Goal: Information Seeking & Learning: Check status

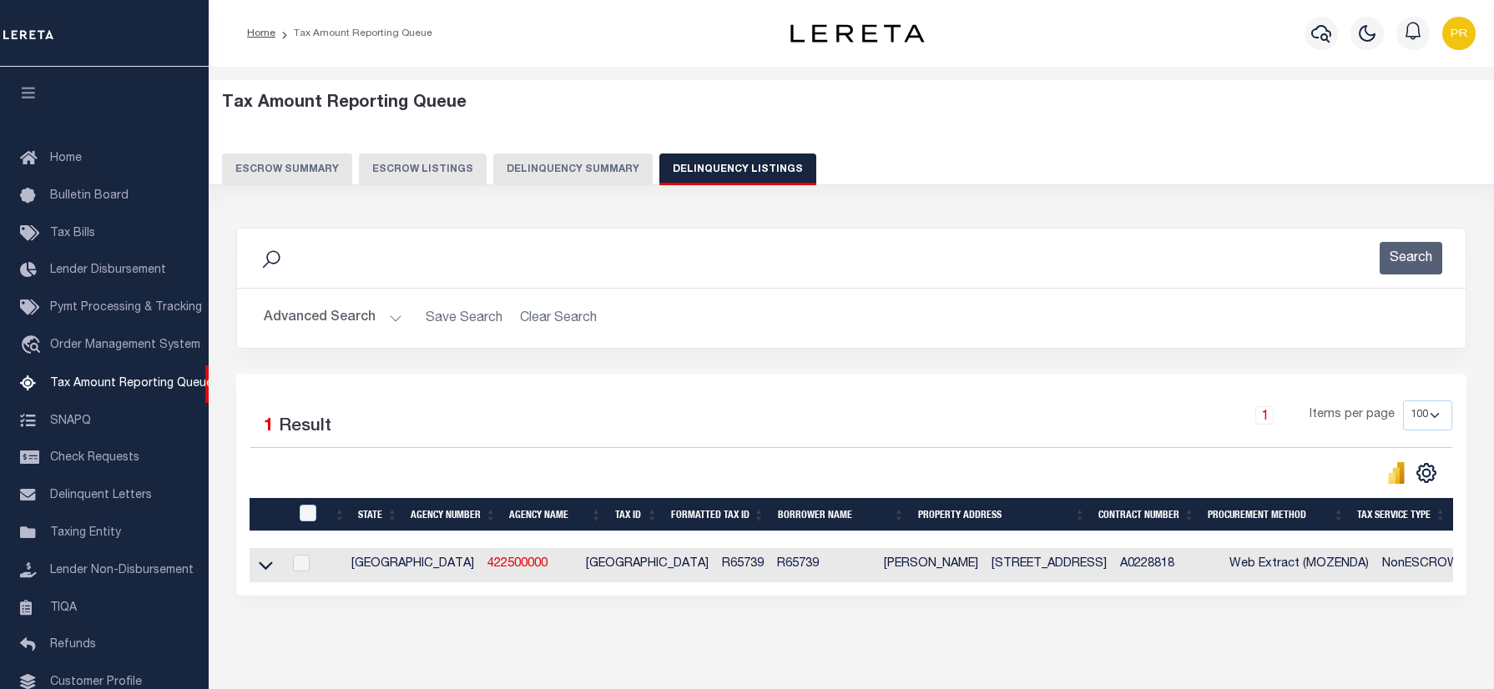
select select "100"
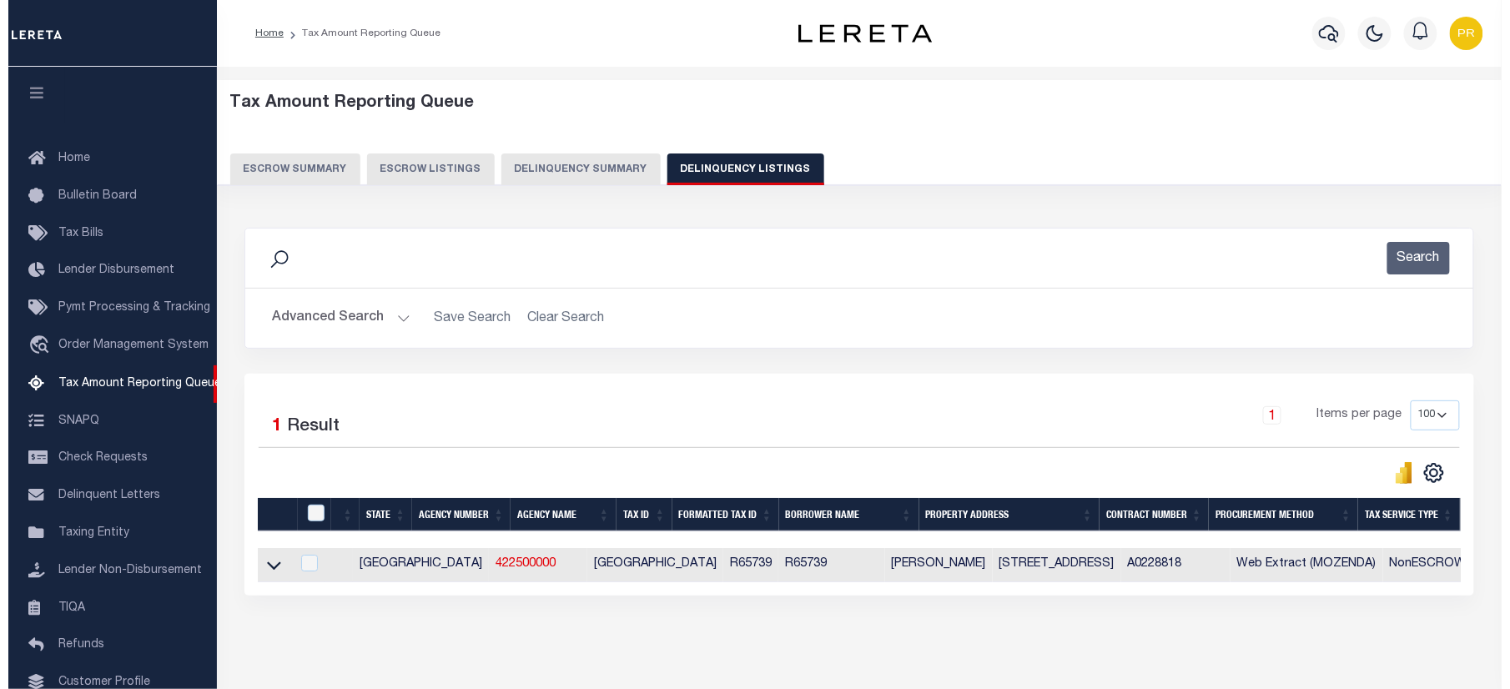
scroll to position [101, 0]
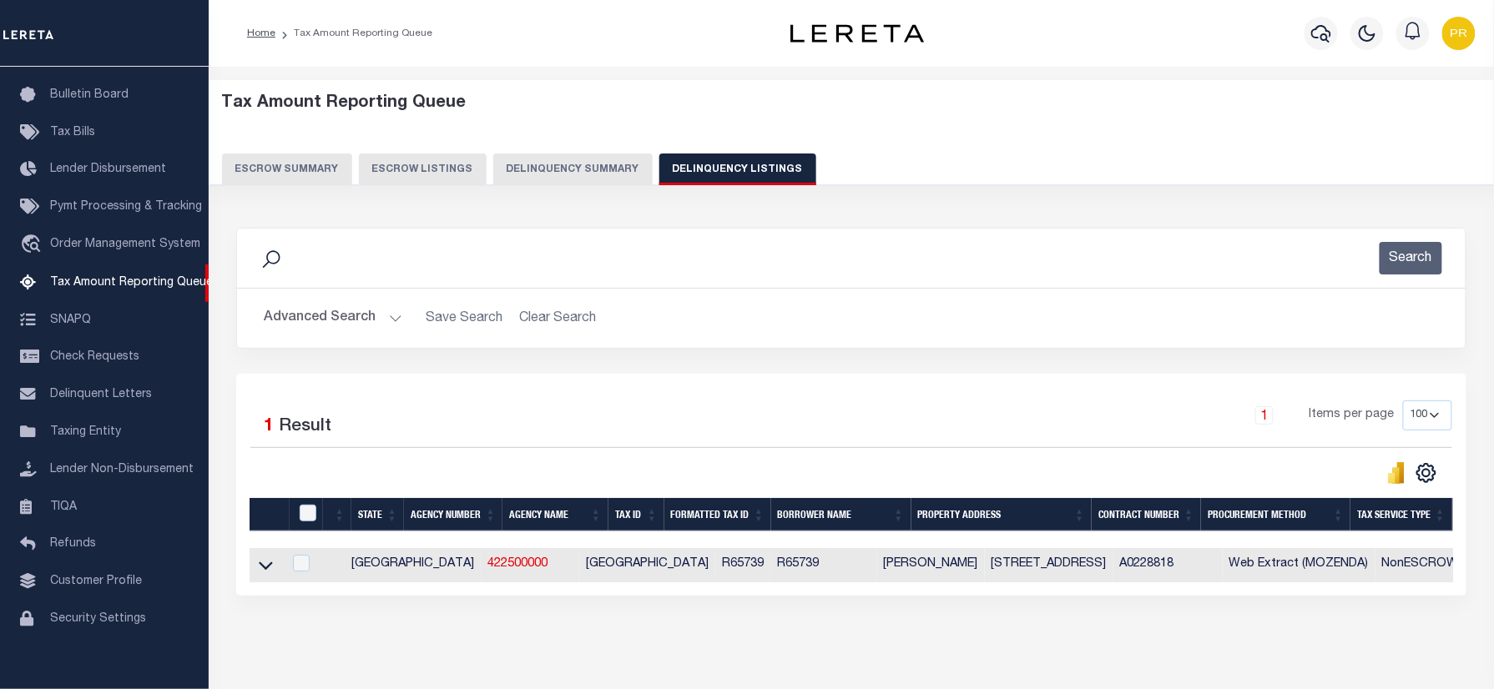
drag, startPoint x: 990, startPoint y: 633, endPoint x: 1113, endPoint y: 674, distance: 130.4
click at [990, 633] on div "Data sync process is currently running, you may face some response delays. Sear…" at bounding box center [851, 428] width 1253 height 435
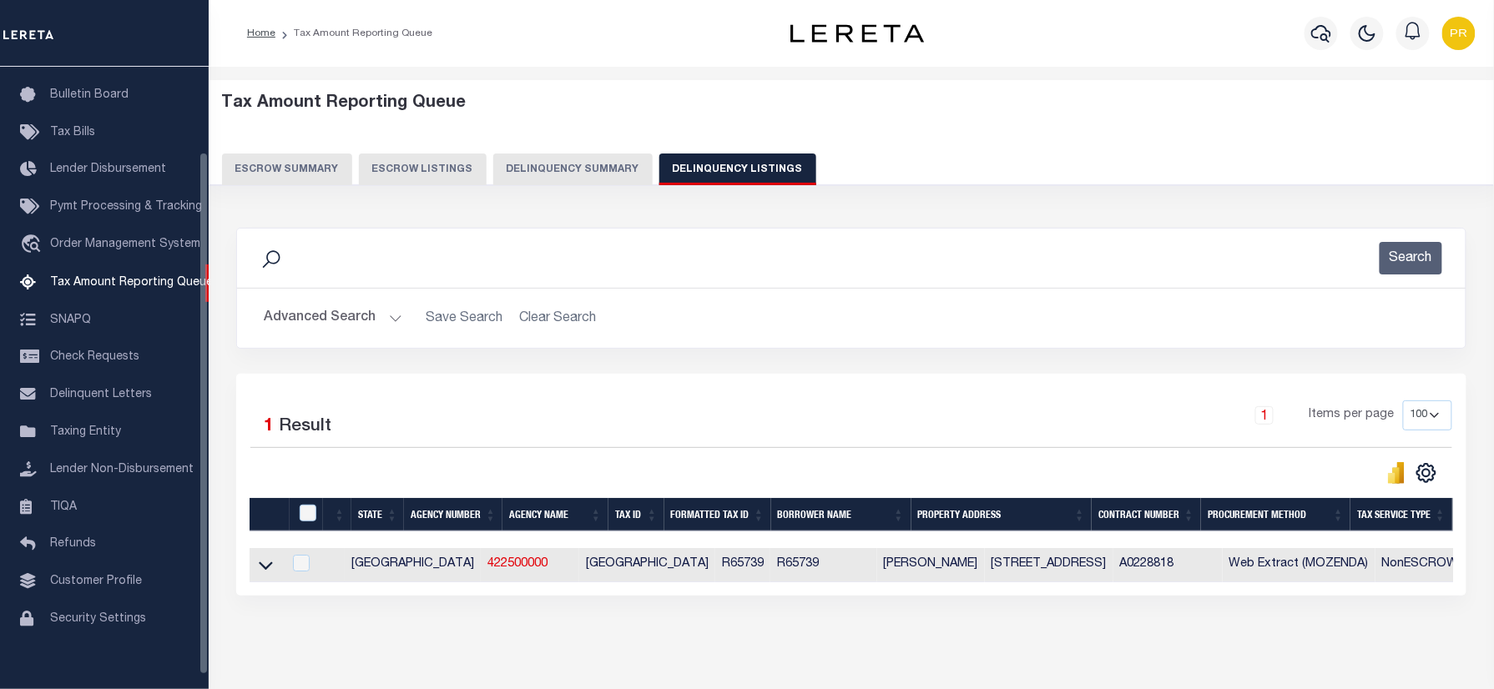
click at [361, 310] on button "Advanced Search" at bounding box center [333, 318] width 139 height 33
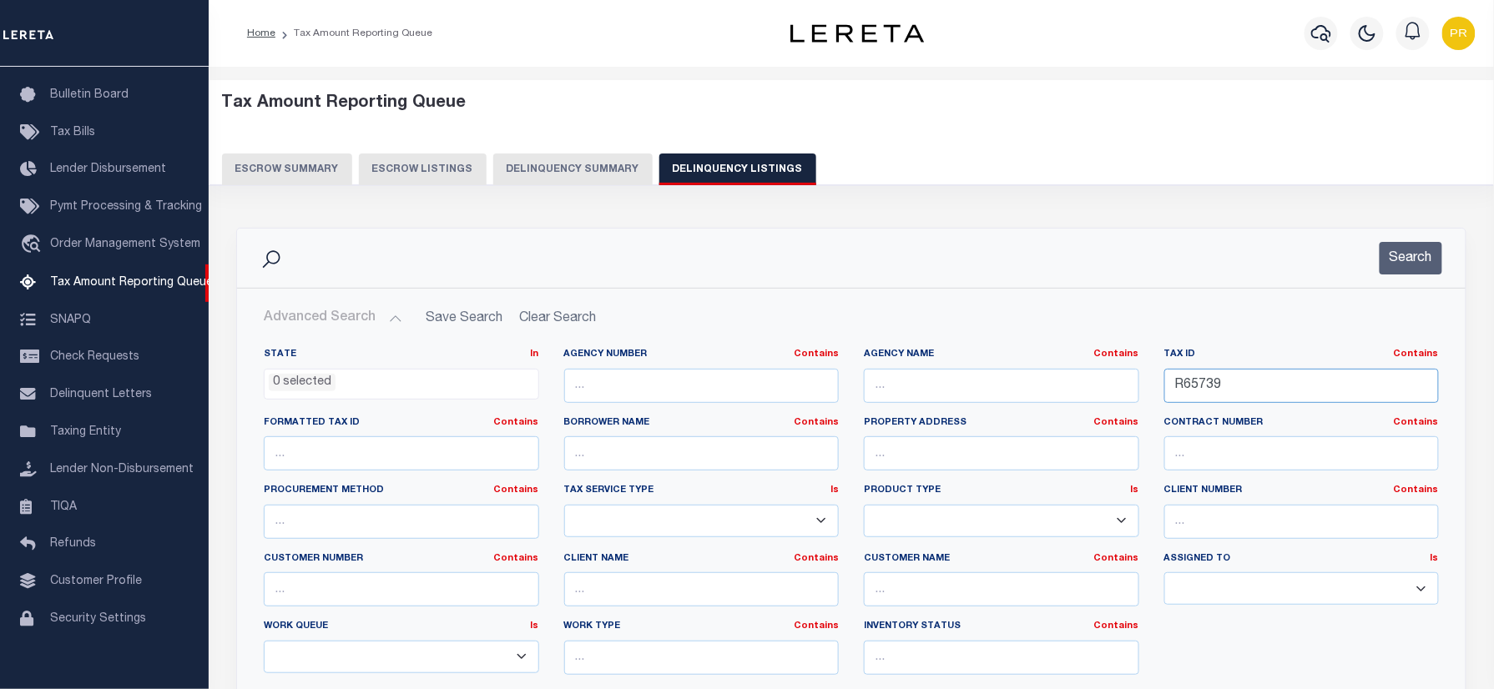
drag, startPoint x: 1259, startPoint y: 385, endPoint x: 946, endPoint y: 389, distance: 313.0
click at [946, 389] on div "State In In AK AL AR AZ CA CO CT DC DE FL GA GU HI IA ID IL IN KS KY LA MA MD M…" at bounding box center [851, 518] width 1200 height 340
paste input "00003380092"
type input "00003380092"
click at [1410, 251] on button "Search" at bounding box center [1410, 258] width 63 height 33
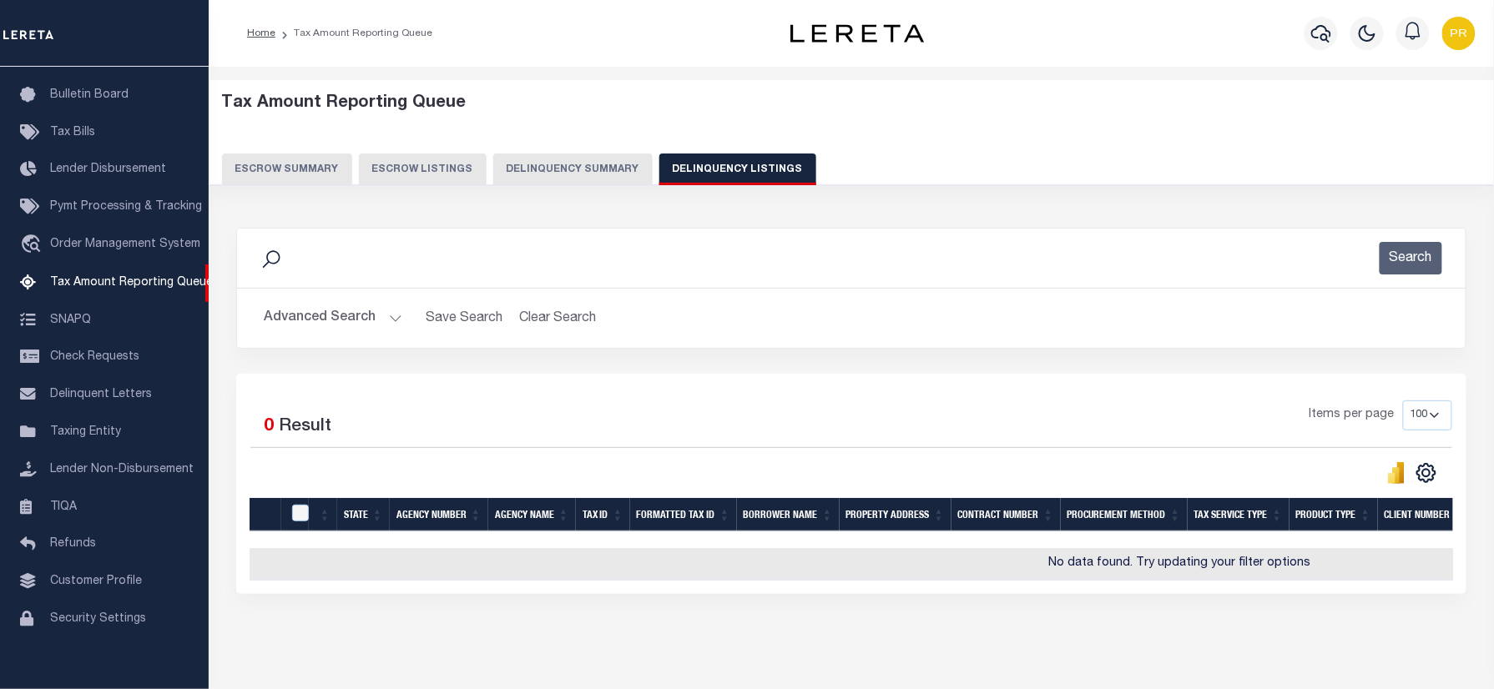
click at [1339, 27] on div at bounding box center [1321, 33] width 46 height 58
click at [1333, 28] on button "button" at bounding box center [1320, 33] width 33 height 33
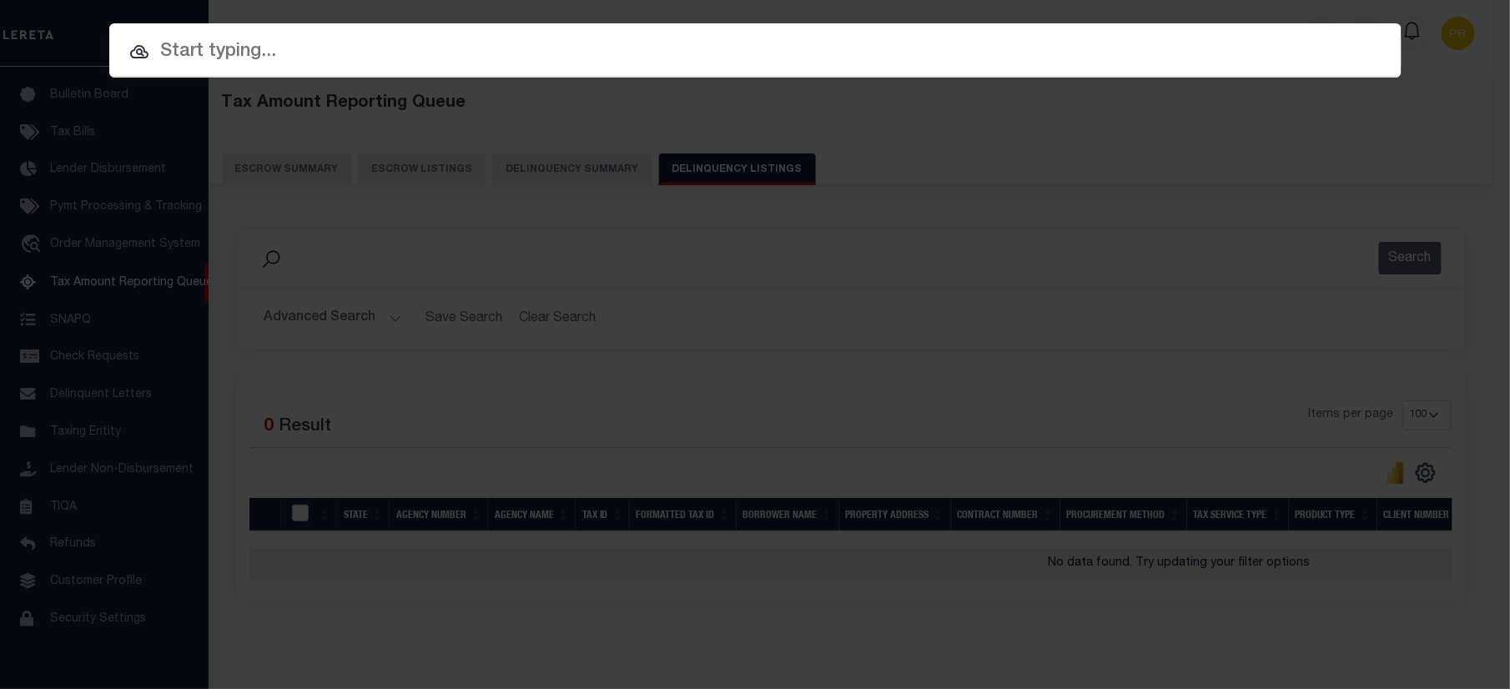
click at [1186, 48] on input "text" at bounding box center [755, 52] width 1293 height 29
paste input "104408511"
type input "104408511"
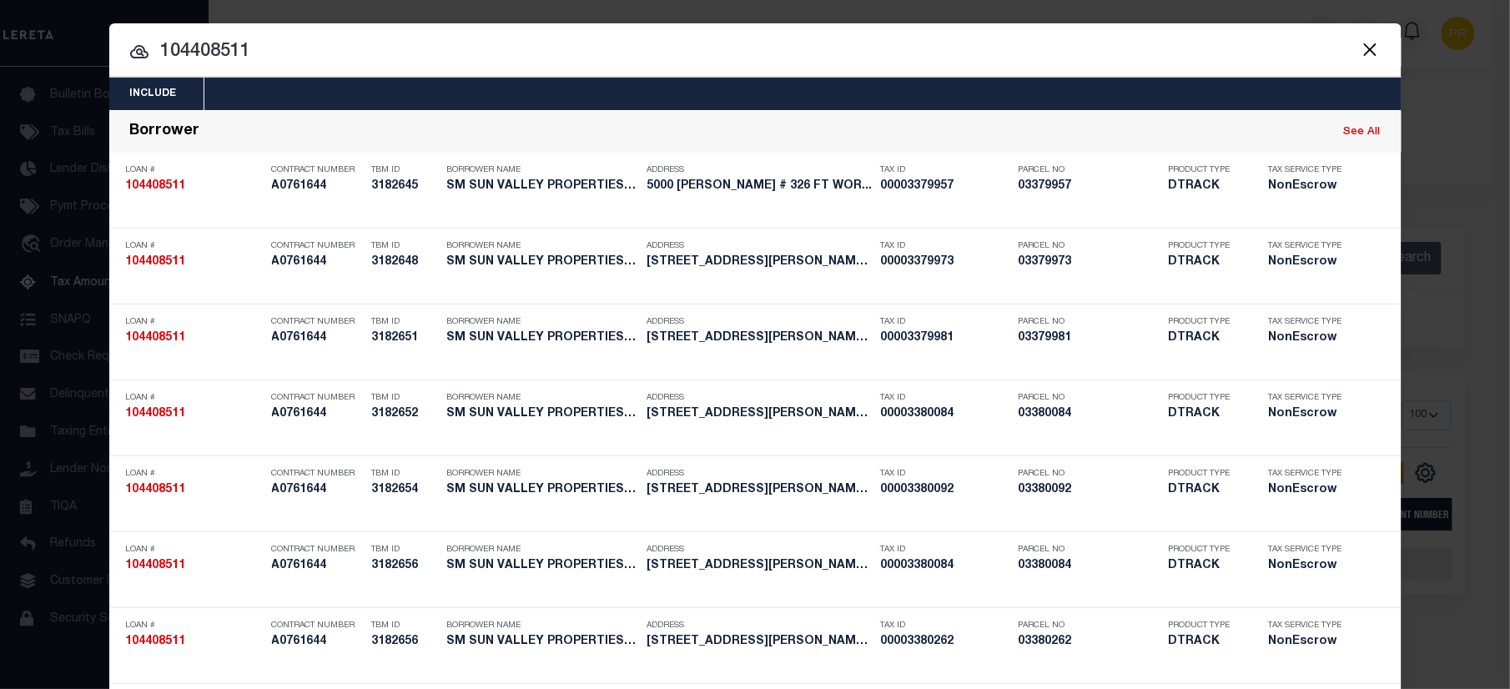
click at [1228, 55] on input "104408511" at bounding box center [755, 52] width 1293 height 29
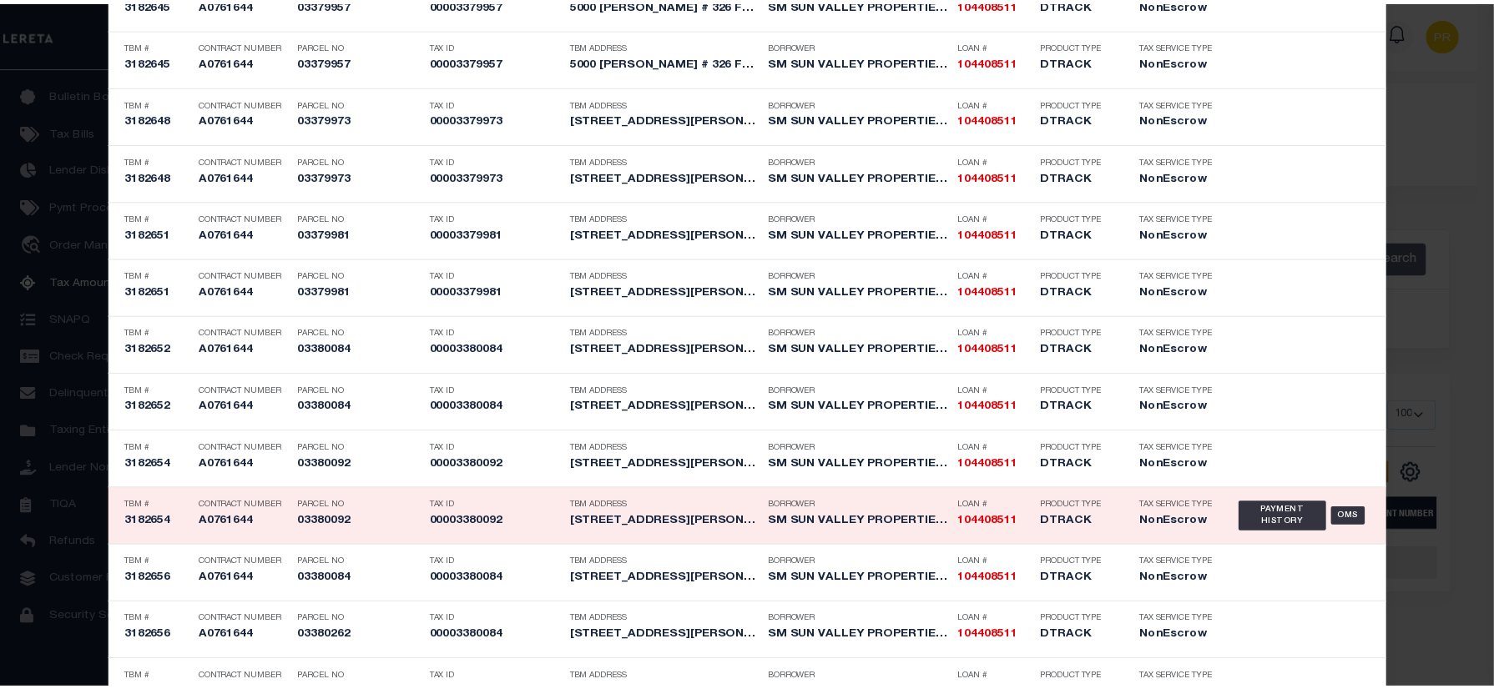
scroll to position [2781, 0]
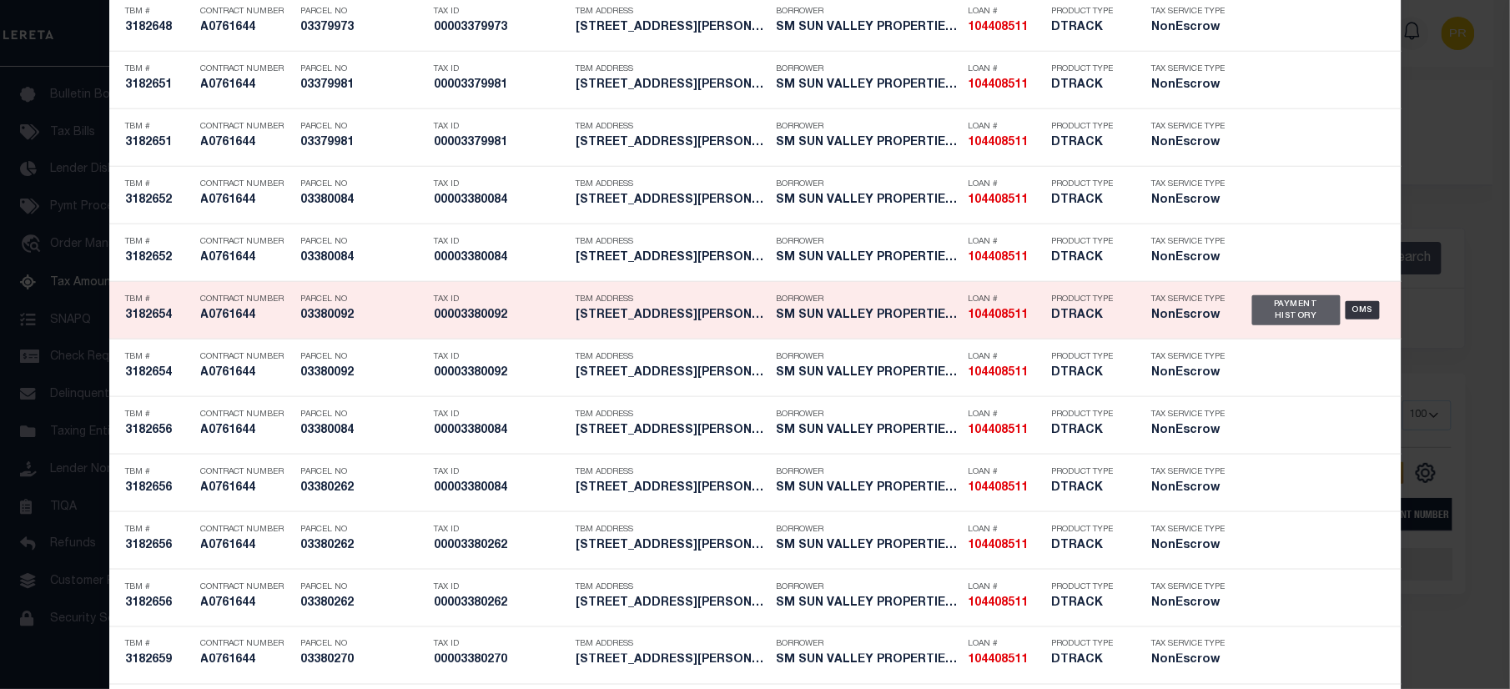
click at [1263, 311] on div "Payment History" at bounding box center [1297, 310] width 89 height 30
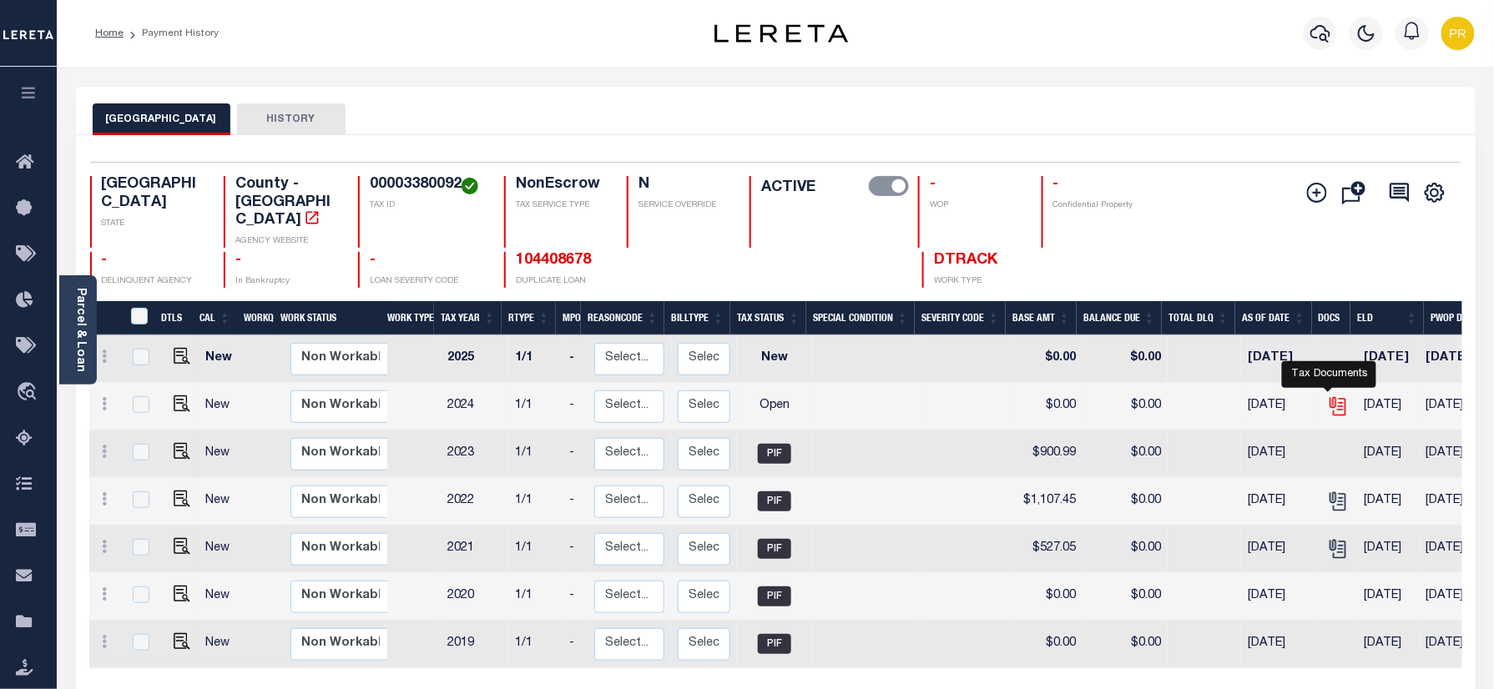
click at [1329, 397] on icon "" at bounding box center [1335, 403] width 13 height 13
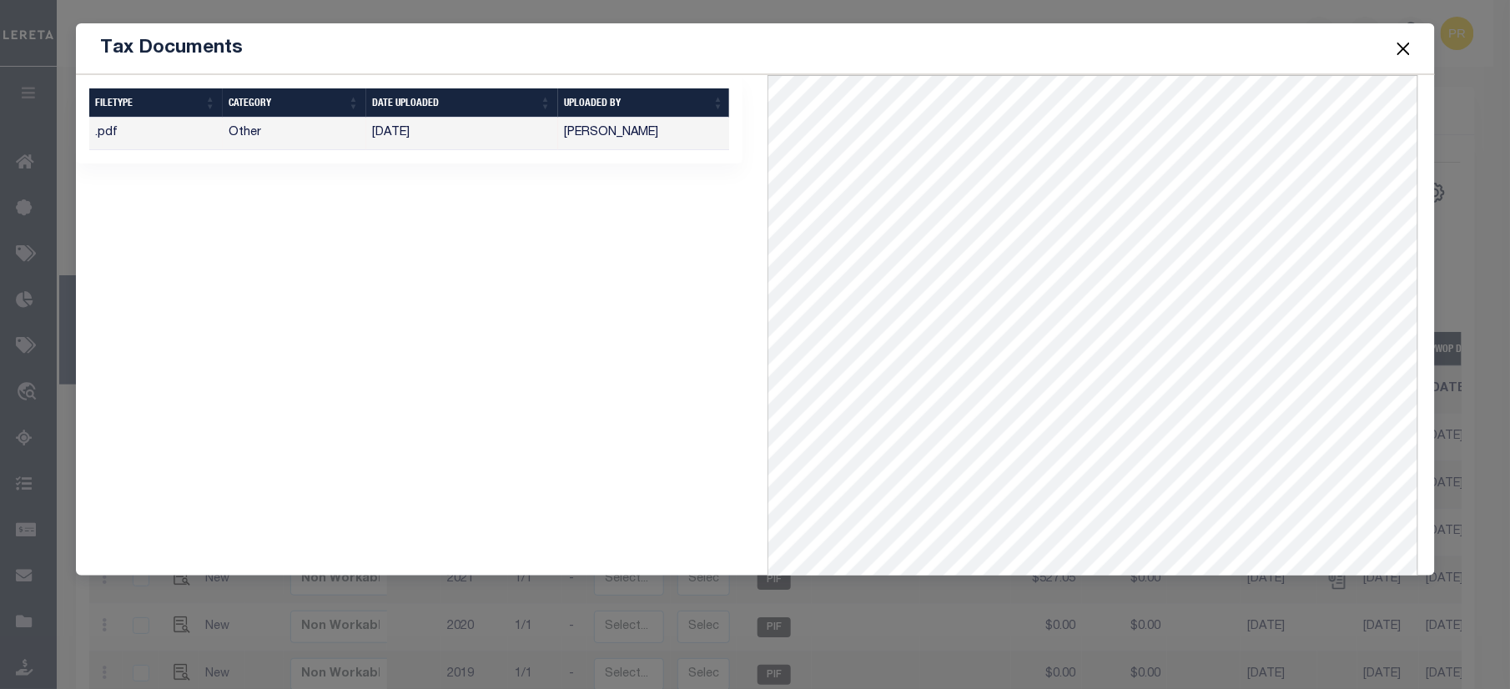
click at [1409, 45] on button "Close" at bounding box center [1404, 49] width 22 height 22
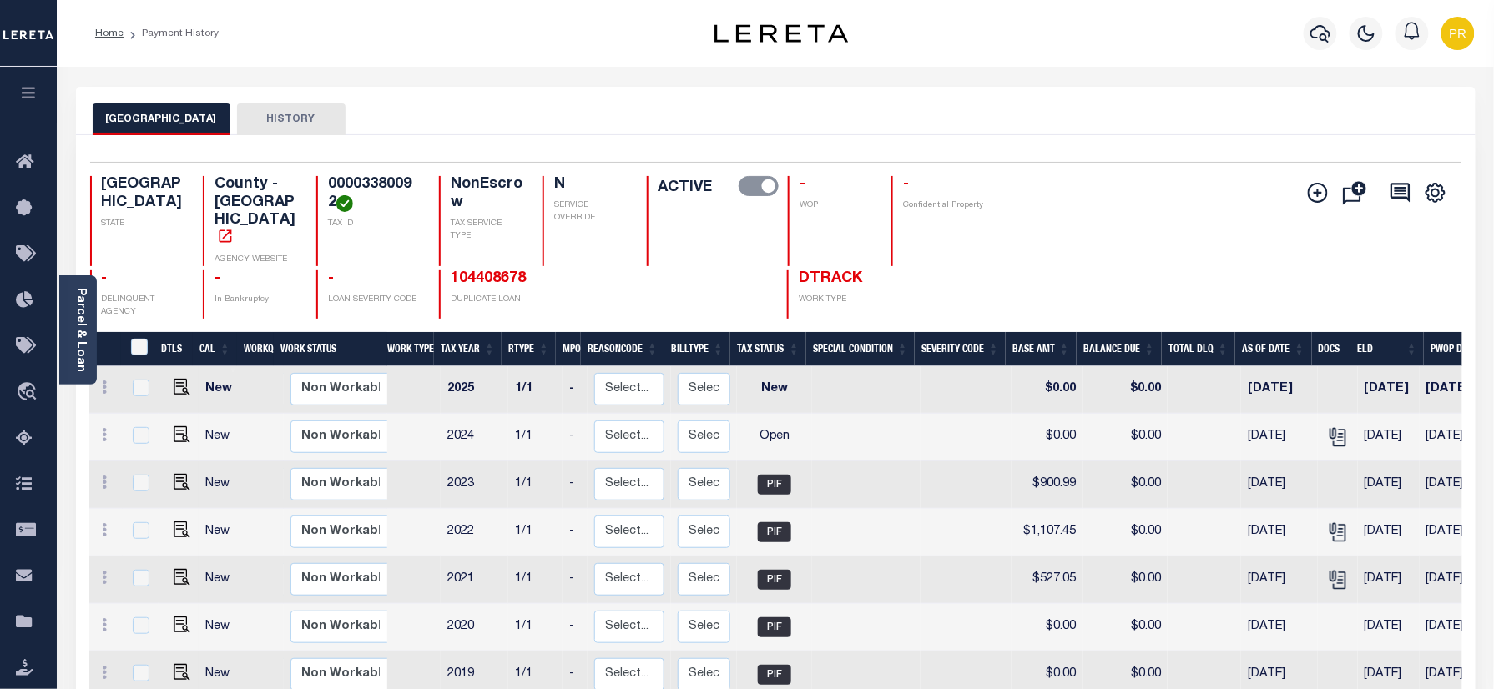
click at [328, 194] on h4 "00003380092" at bounding box center [373, 194] width 91 height 36
copy h4 "00003380092"
drag, startPoint x: 174, startPoint y: 432, endPoint x: 262, endPoint y: 426, distance: 88.7
click at [174, 432] on img "" at bounding box center [182, 434] width 17 height 17
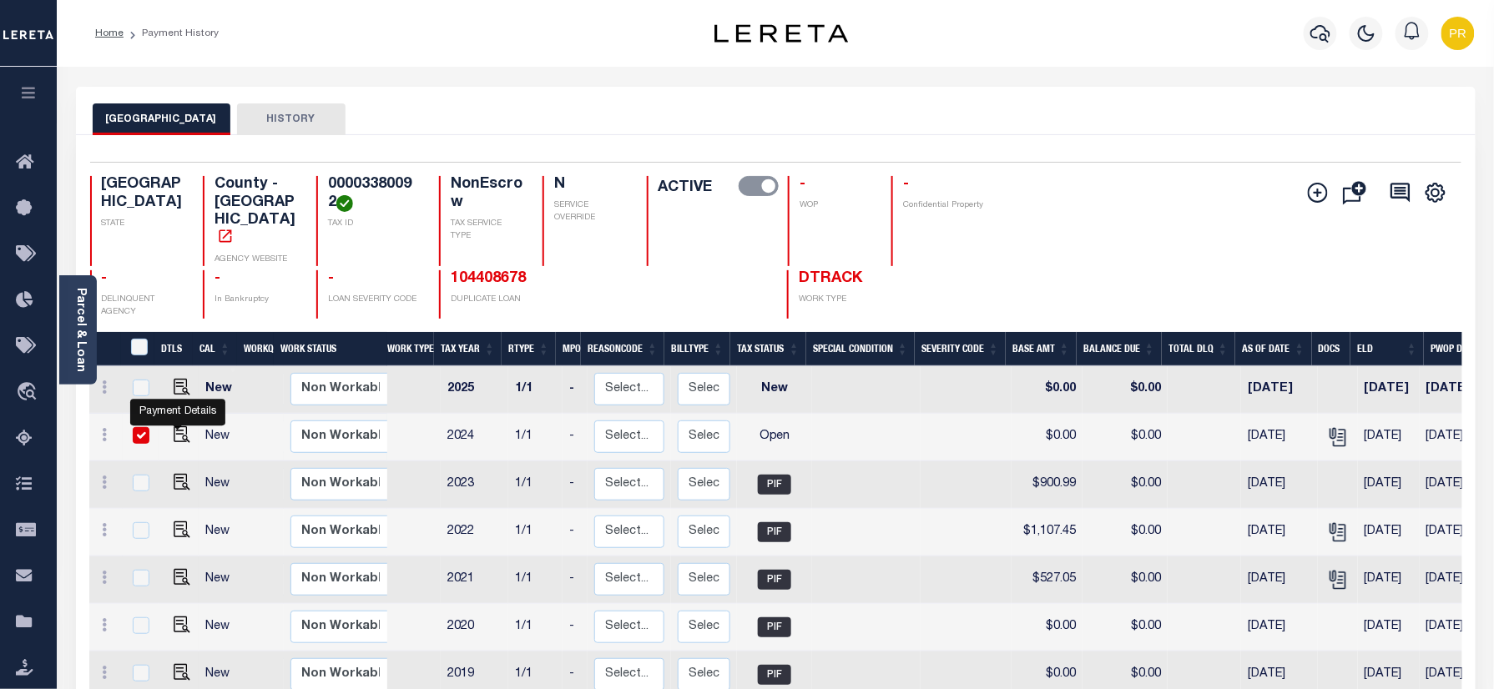
checkbox input "true"
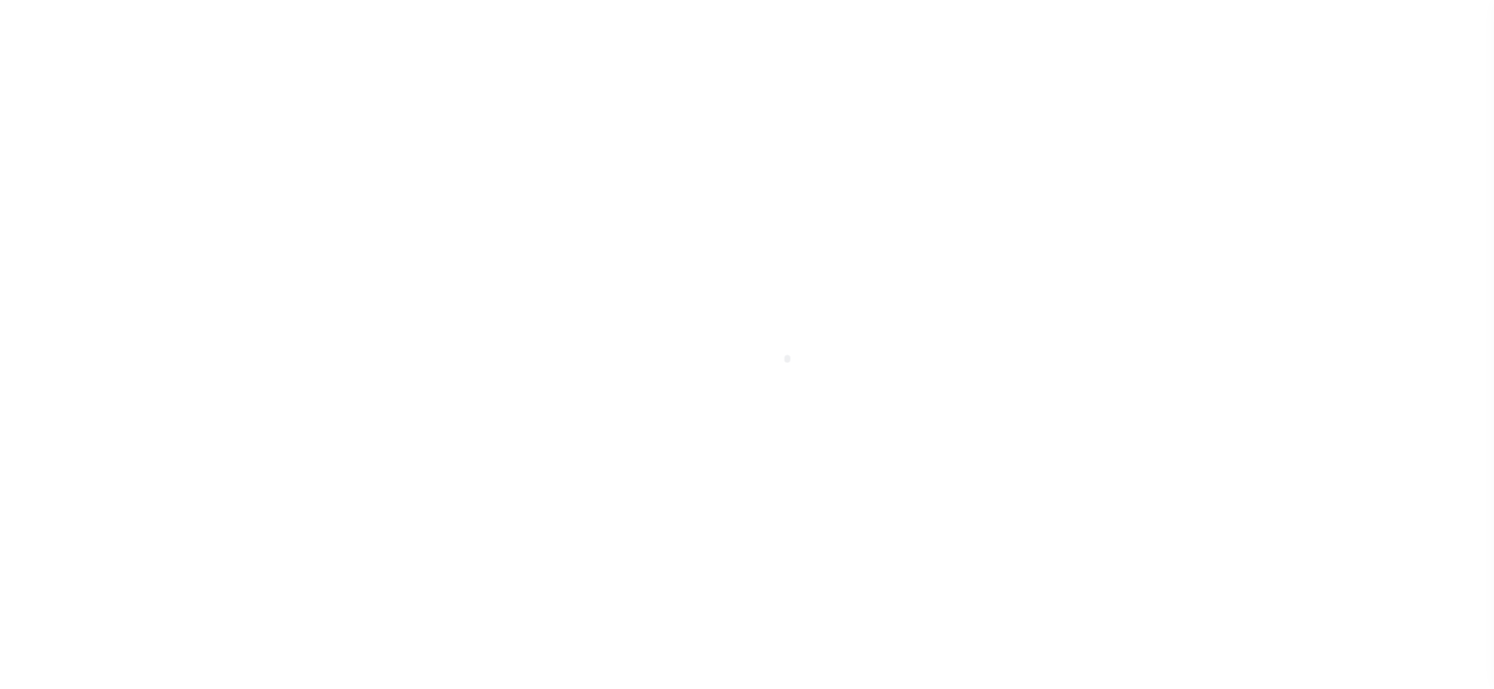
checkbox input "false"
type input "[DATE]"
select select "OP2"
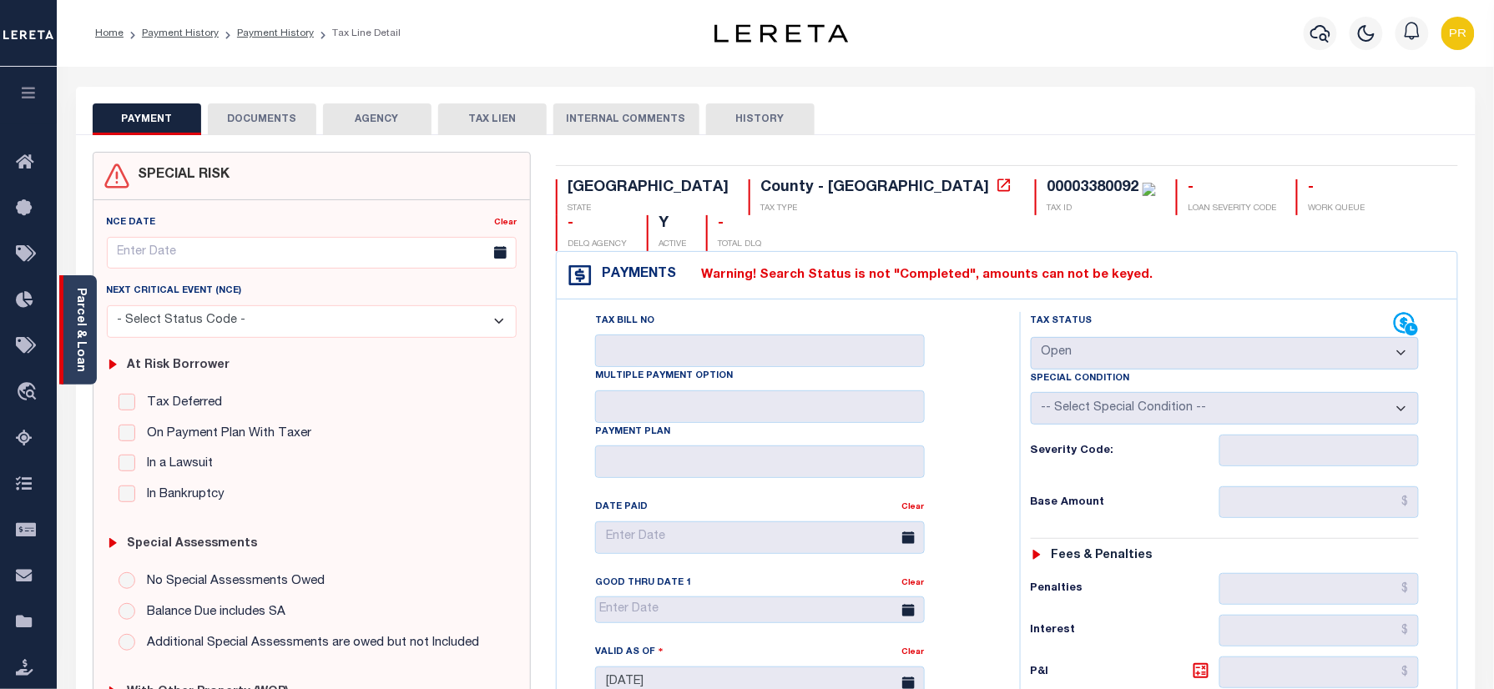
click at [94, 320] on div "Parcel & Loan" at bounding box center [78, 329] width 38 height 109
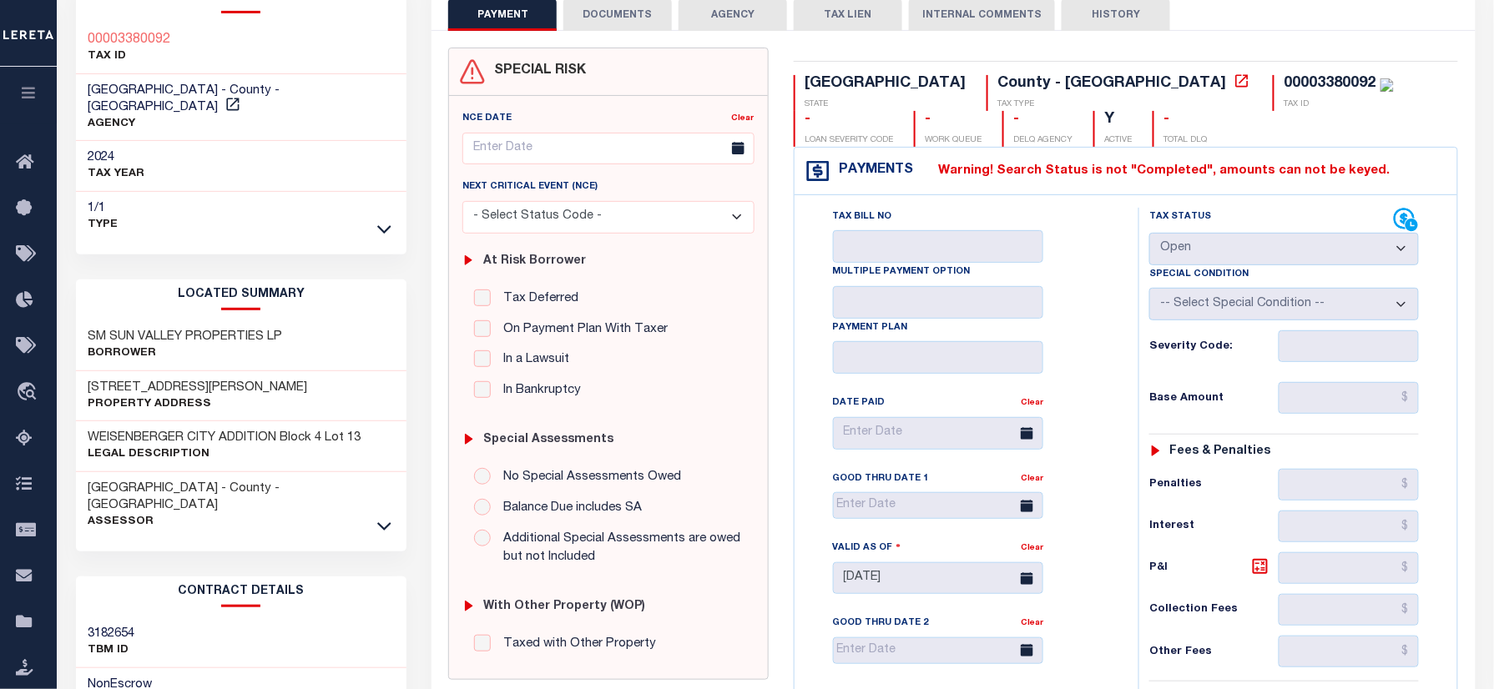
scroll to position [222, 0]
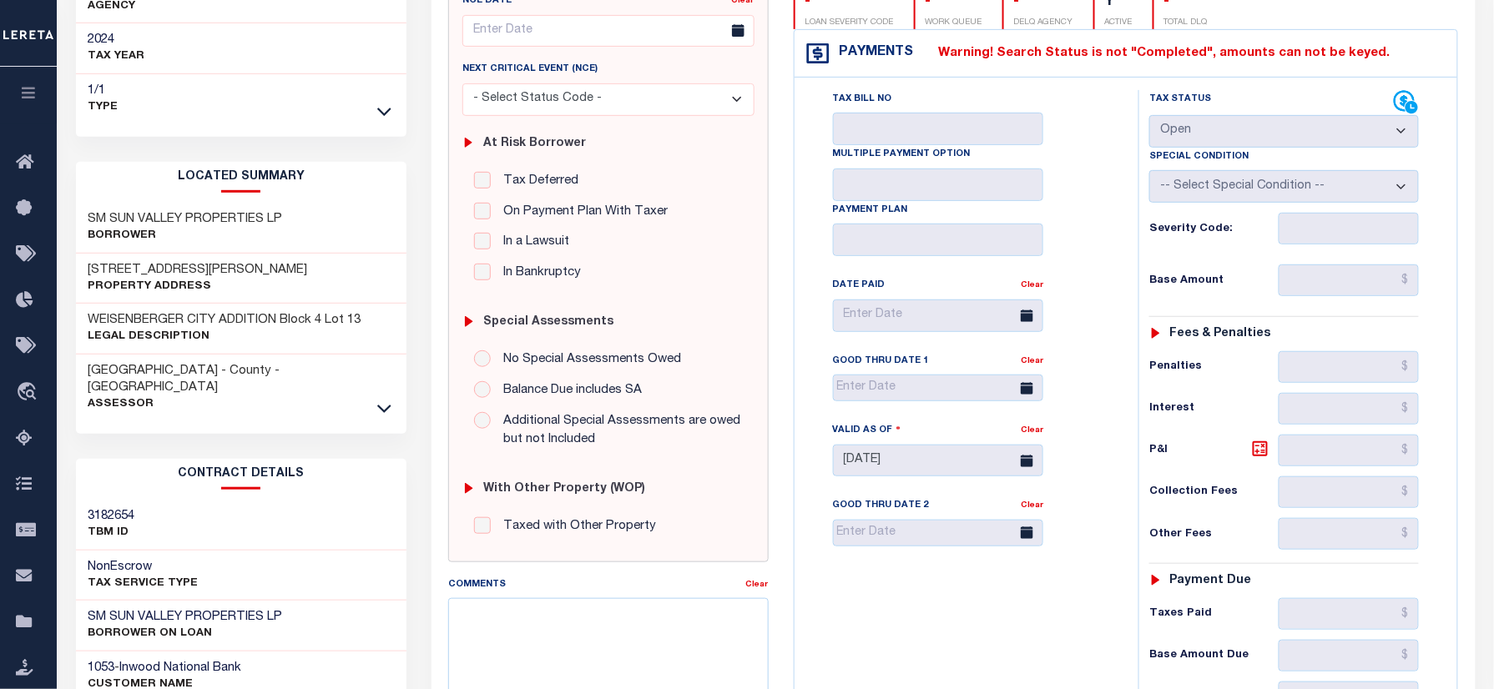
click at [100, 262] on h3 "5108 KALTENBRUN RD" at bounding box center [197, 270] width 219 height 17
copy div "5108 KALTENBRUN RD"
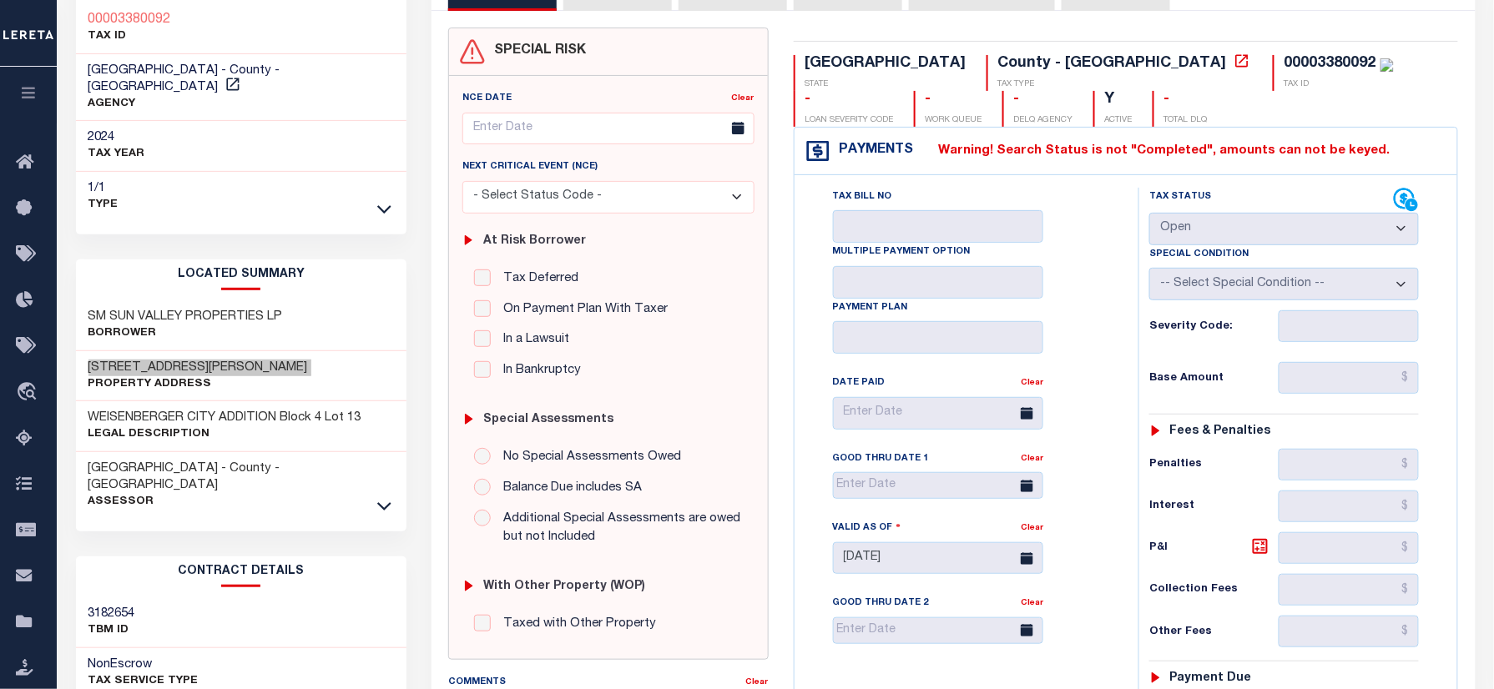
scroll to position [0, 0]
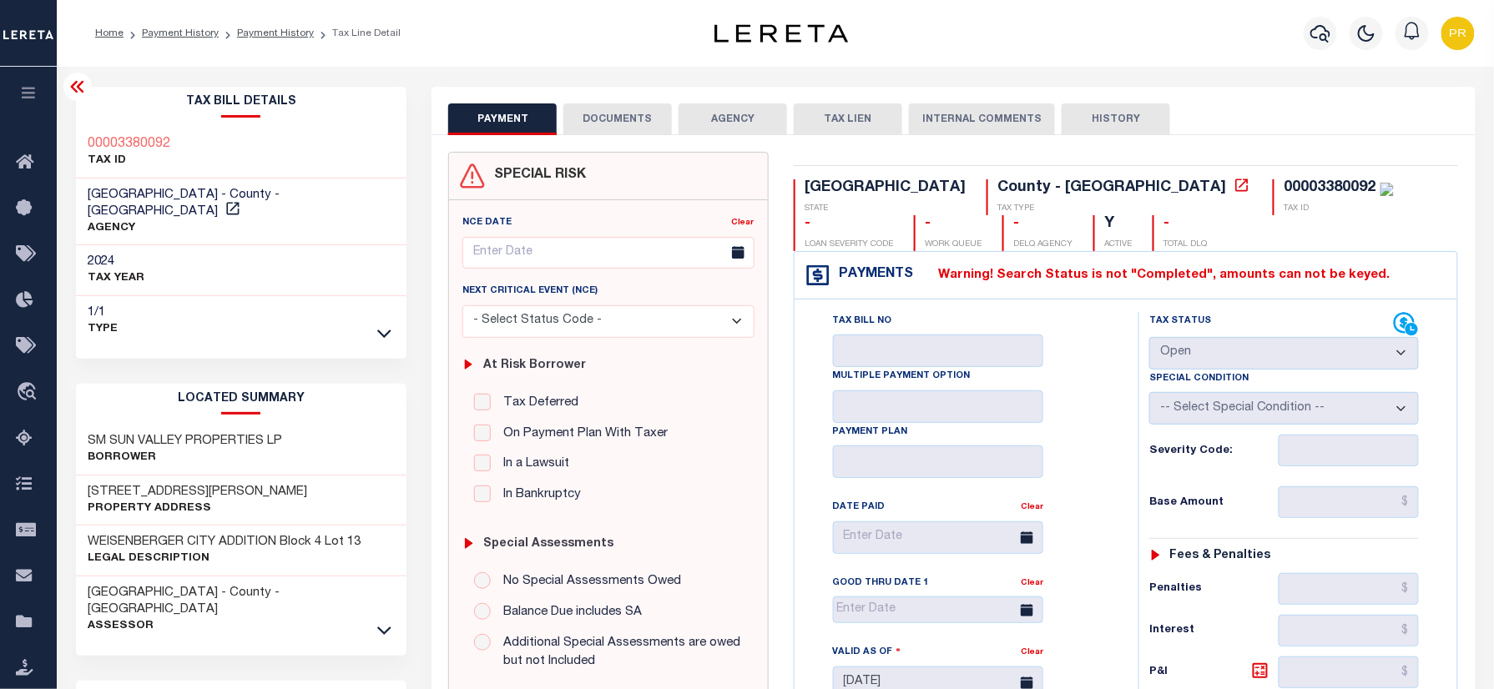
click at [122, 124] on div "Tax Bill Details 00003380092 TAX ID TARRANT COUNTY - County - TX" at bounding box center [241, 216] width 331 height 259
copy h3 "00003380092"
click at [181, 30] on link "Payment History" at bounding box center [180, 33] width 77 height 10
